Goal: Task Accomplishment & Management: Use online tool/utility

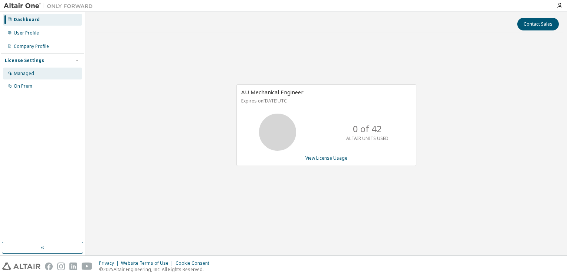
click at [25, 72] on div "Managed" at bounding box center [24, 73] width 20 height 6
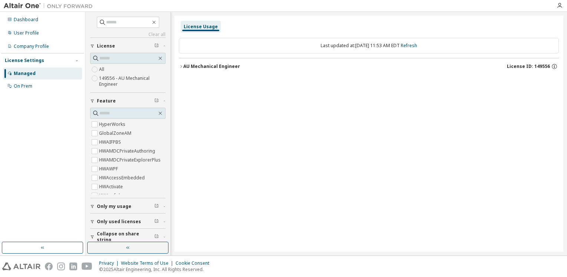
scroll to position [5, 0]
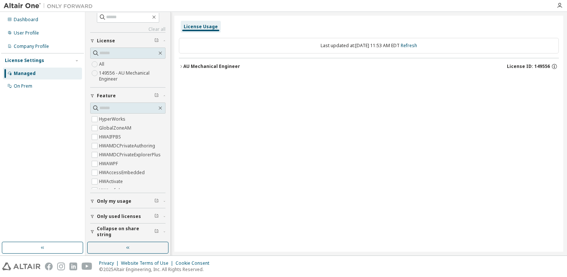
click at [135, 230] on span "Collapse on share string" at bounding box center [126, 232] width 58 height 12
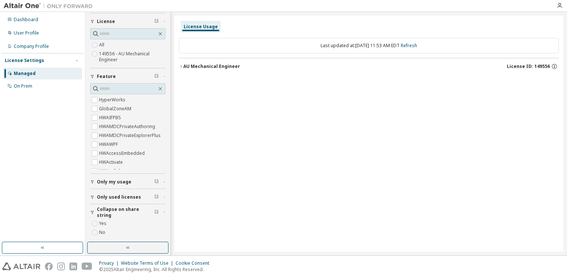
scroll to position [27, 0]
click at [144, 210] on span "Collapse on share string" at bounding box center [126, 210] width 58 height 12
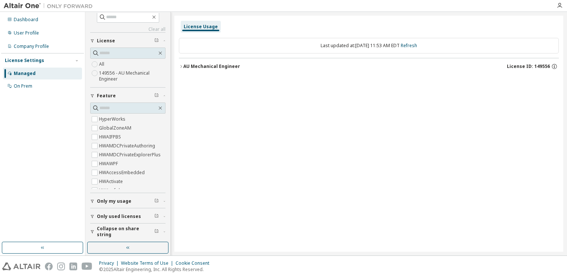
scroll to position [5, 0]
click at [128, 215] on span "Only used licenses" at bounding box center [119, 216] width 44 height 6
click at [121, 214] on span "Only used licenses" at bounding box center [119, 216] width 44 height 6
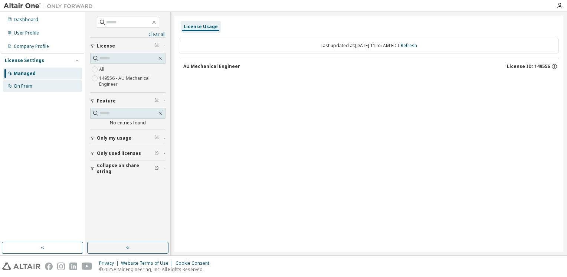
click at [27, 86] on div "On Prem" at bounding box center [23, 86] width 19 height 6
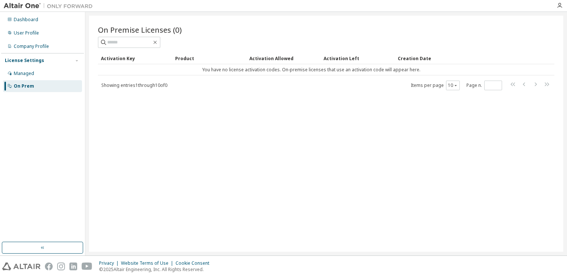
click at [191, 59] on div "Product" at bounding box center [209, 58] width 68 height 12
click at [125, 57] on div "Activation Key" at bounding box center [135, 58] width 68 height 12
click at [35, 45] on div "Company Profile" at bounding box center [31, 46] width 35 height 6
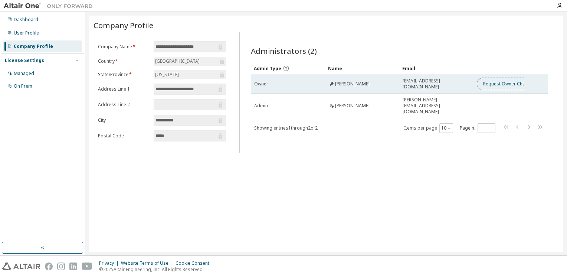
click at [505, 85] on button "Request Owner Change" at bounding box center [508, 84] width 63 height 13
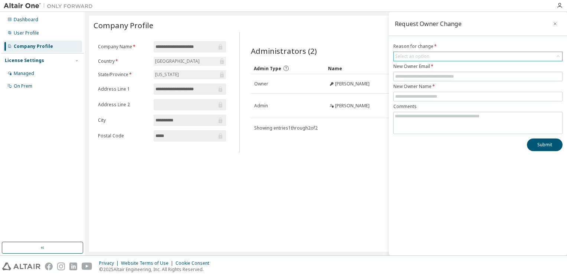
click at [456, 53] on div "Select an option" at bounding box center [478, 56] width 168 height 9
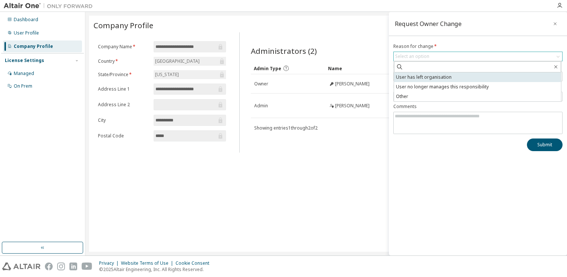
click at [435, 78] on li "User has left organisation" at bounding box center [477, 77] width 167 height 10
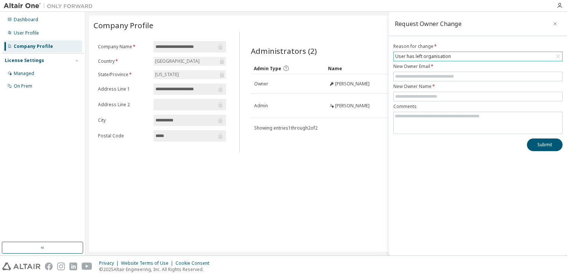
click at [463, 57] on div "User has left organisation" at bounding box center [478, 56] width 168 height 9
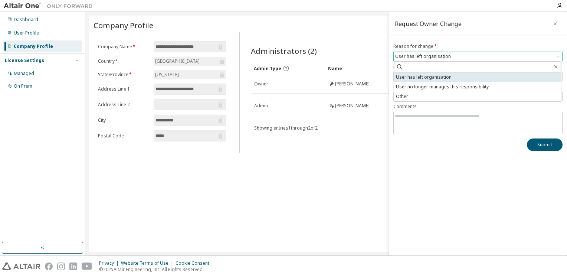
click at [434, 76] on li "User has left organisation" at bounding box center [477, 77] width 167 height 10
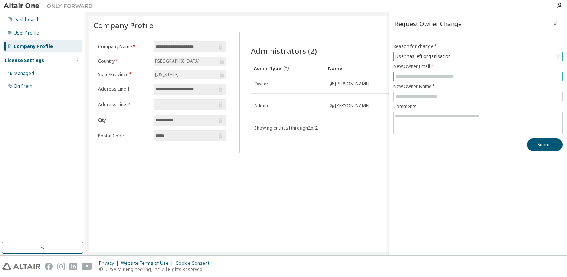
click at [432, 78] on input "text" at bounding box center [477, 76] width 165 height 6
click at [431, 74] on input "text" at bounding box center [477, 76] width 165 height 6
type input "**********"
click at [415, 97] on input "text" at bounding box center [477, 96] width 165 height 6
type input "**********"
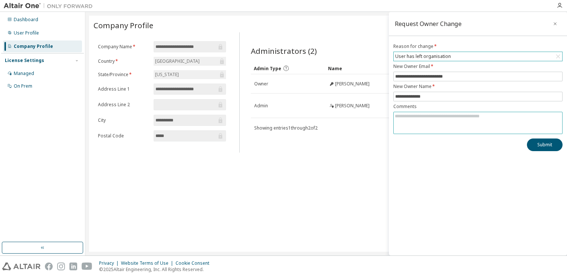
click at [433, 123] on textarea at bounding box center [478, 121] width 168 height 19
type textarea "**********"
click at [546, 149] on button "Submit" at bounding box center [545, 144] width 36 height 13
click at [21, 35] on div "User Profile" at bounding box center [26, 33] width 25 height 6
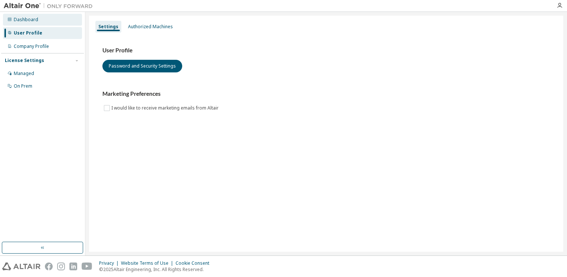
click at [27, 23] on div "Dashboard" at bounding box center [42, 20] width 79 height 12
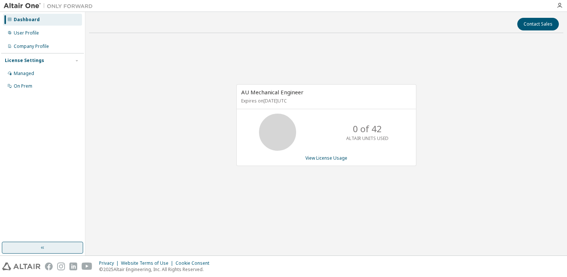
click at [43, 251] on button "button" at bounding box center [42, 248] width 81 height 12
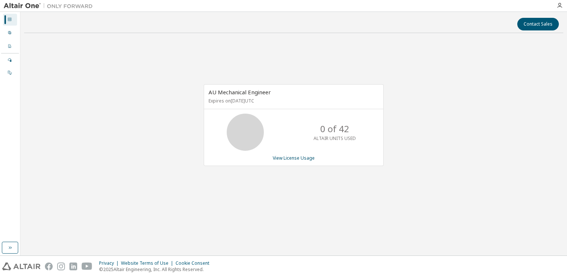
click at [9, 17] on icon at bounding box center [9, 19] width 4 height 4
click at [11, 30] on icon at bounding box center [9, 32] width 4 height 4
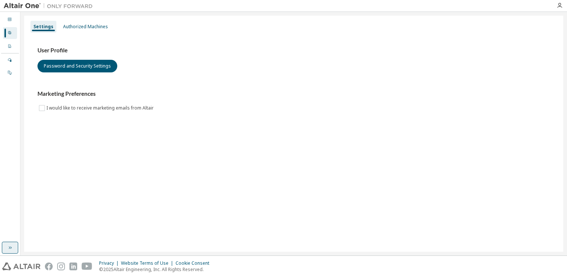
click at [13, 250] on button "button" at bounding box center [10, 248] width 16 height 12
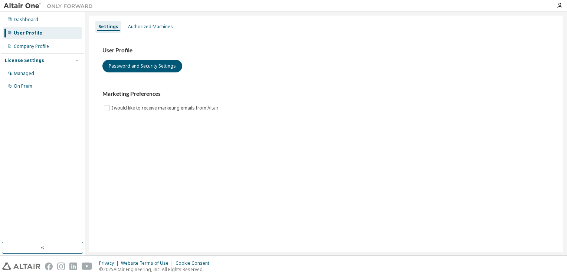
click at [28, 32] on div "User Profile" at bounding box center [28, 33] width 29 height 6
click at [167, 28] on div "Authorized Machines" at bounding box center [150, 27] width 45 height 6
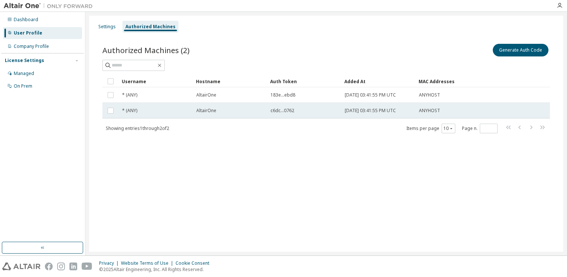
click at [283, 115] on td "c6dc...0762" at bounding box center [304, 111] width 74 height 16
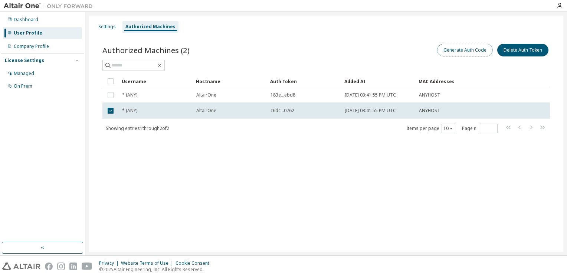
click at [476, 53] on button "Generate Auth Code" at bounding box center [465, 50] width 56 height 13
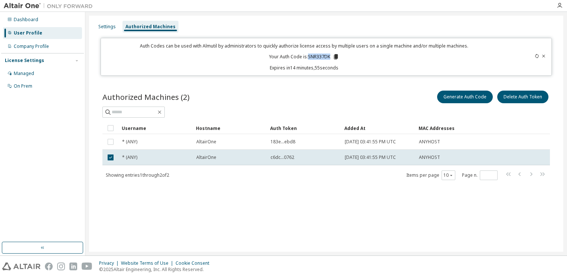
drag, startPoint x: 308, startPoint y: 56, endPoint x: 329, endPoint y: 56, distance: 21.1
click at [329, 56] on p "Your Auth Code is: SNR337DK" at bounding box center [304, 56] width 70 height 7
copy p "SNR337DK"
click at [368, 206] on div "Settings Authorized Machines Auth Codes can be used with Almutil by administrat…" at bounding box center [326, 134] width 474 height 236
drag, startPoint x: 308, startPoint y: 56, endPoint x: 329, endPoint y: 55, distance: 20.8
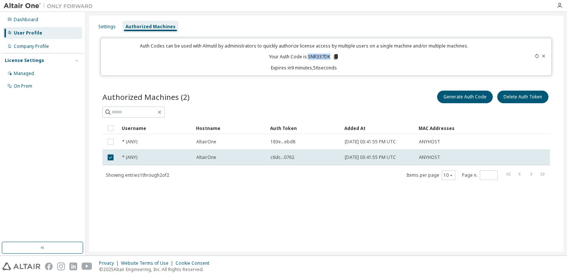
click at [329, 55] on p "Your Auth Code is: SNR337DK" at bounding box center [304, 56] width 70 height 7
copy p "SNR337DK"
click at [27, 35] on div "User Profile" at bounding box center [28, 33] width 29 height 6
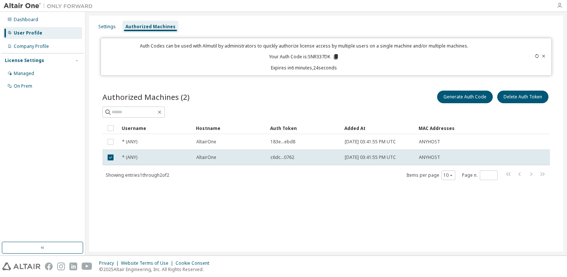
click at [561, 7] on icon "button" at bounding box center [560, 6] width 6 height 6
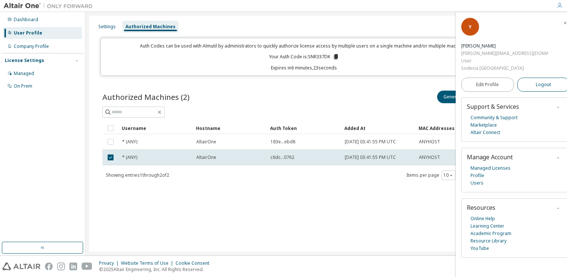
click at [538, 81] on span "Logout" at bounding box center [543, 84] width 15 height 7
